Goal: Task Accomplishment & Management: Use online tool/utility

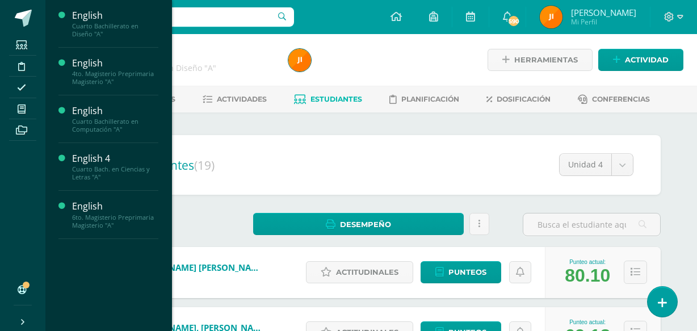
click at [20, 106] on icon at bounding box center [22, 108] width 8 height 9
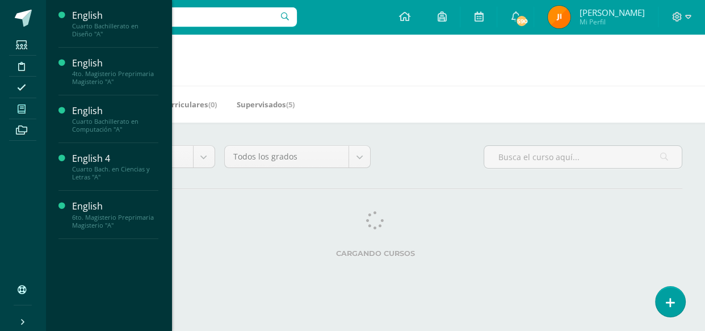
click at [91, 199] on span "Actividades" at bounding box center [107, 196] width 44 height 11
click at [103, 195] on span "Actividades" at bounding box center [107, 196] width 44 height 11
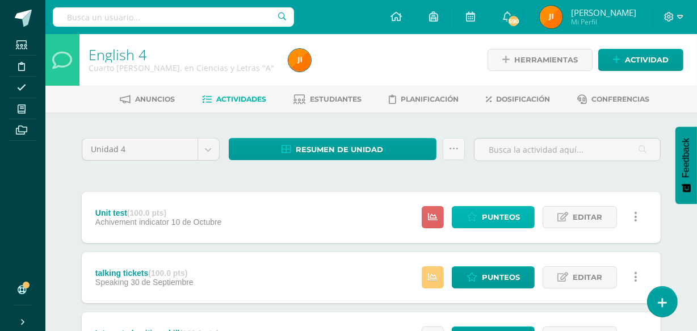
click at [488, 220] on span "Punteos" at bounding box center [501, 217] width 38 height 21
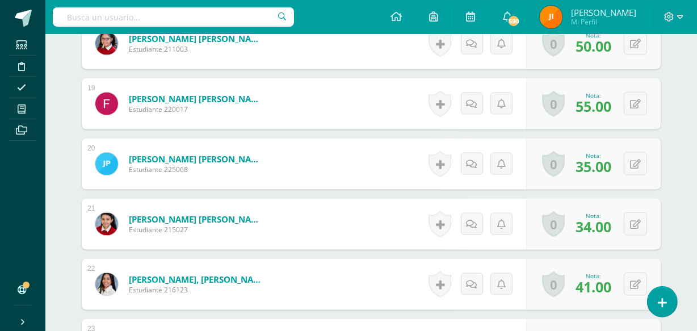
scroll to position [1436, 0]
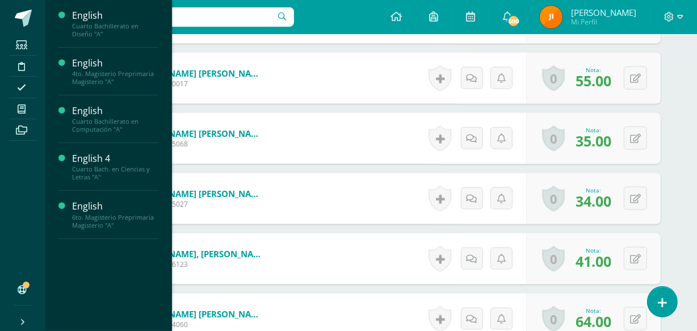
click at [99, 148] on span "Actividades" at bounding box center [107, 149] width 44 height 11
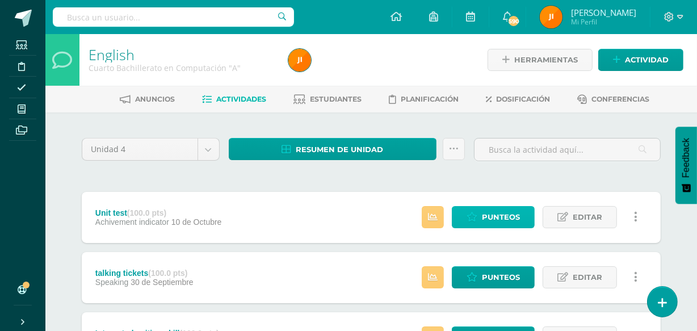
click at [483, 217] on span "Punteos" at bounding box center [501, 217] width 38 height 21
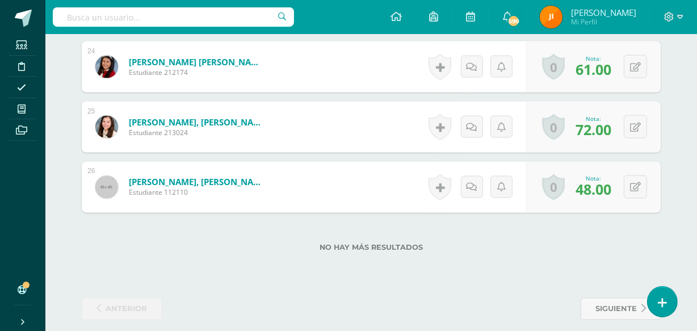
scroll to position [1760, 0]
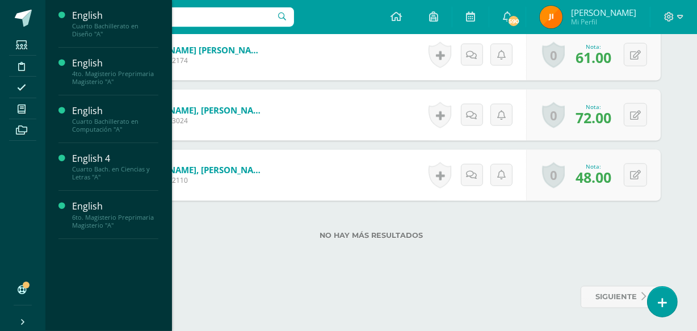
click at [95, 53] on span "Actividades" at bounding box center [107, 53] width 44 height 11
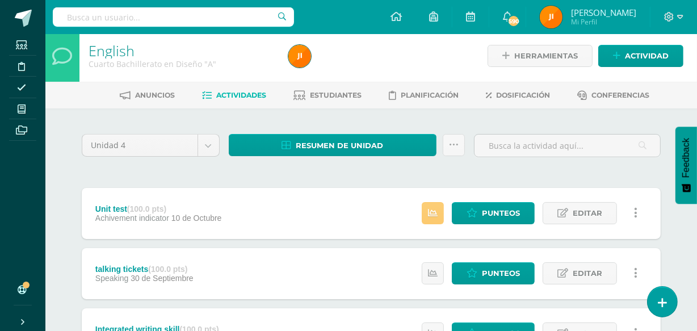
scroll to position [7, 0]
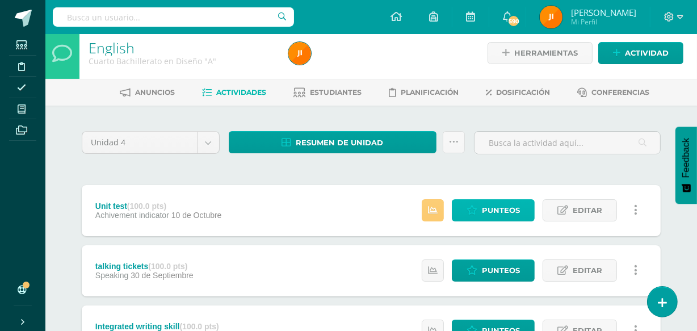
click at [513, 210] on span "Punteos" at bounding box center [501, 210] width 38 height 21
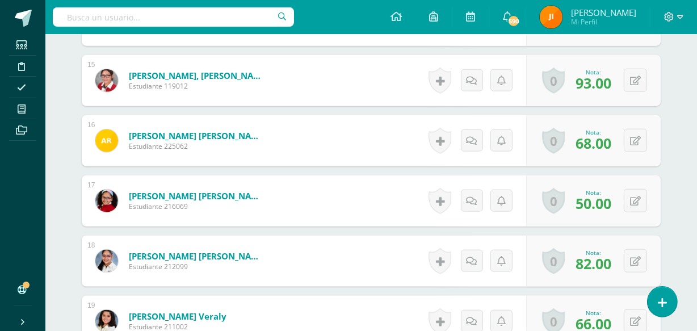
scroll to position [1202, 0]
